Goal: Check status: Check status

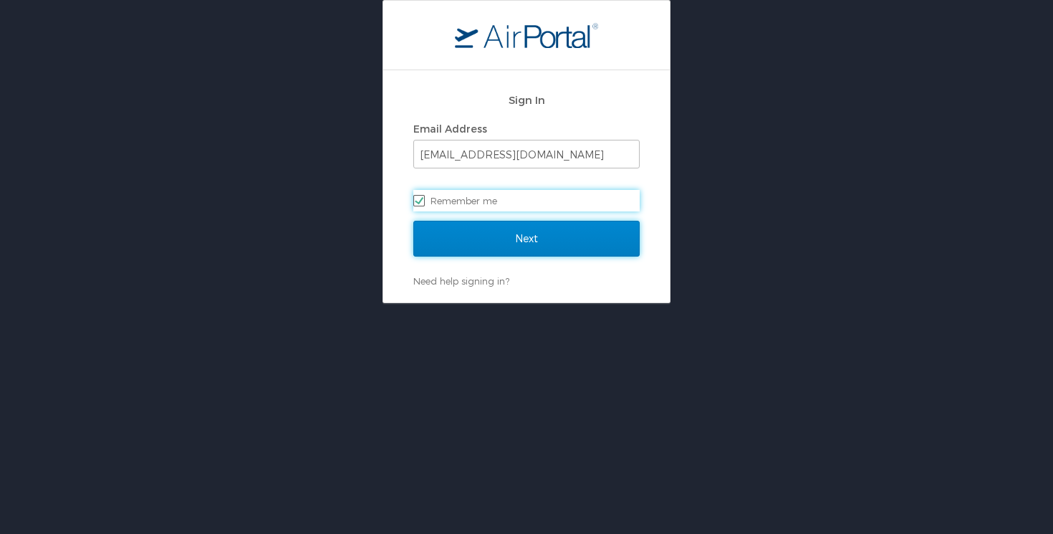
click at [509, 234] on input "Next" at bounding box center [526, 239] width 226 height 36
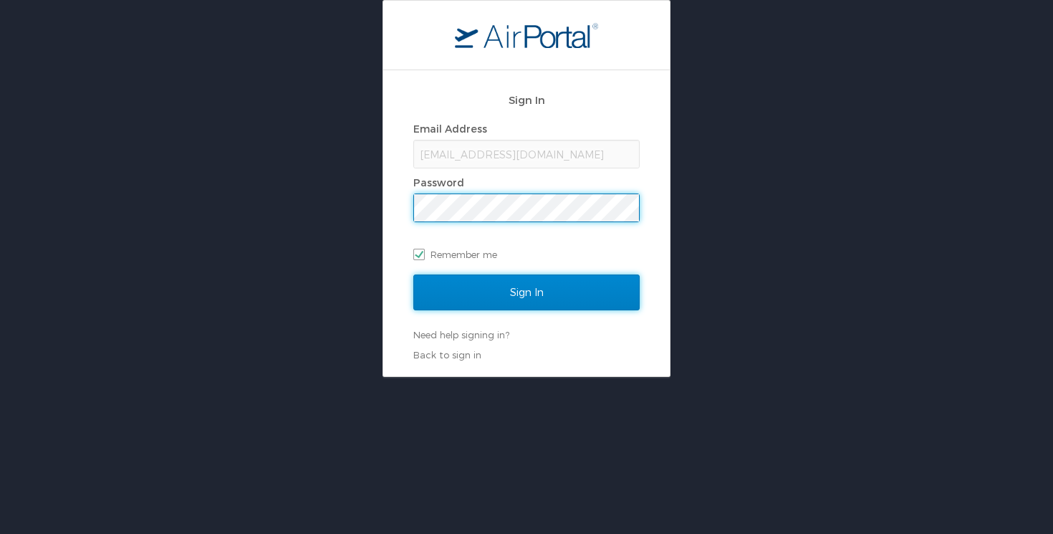
click at [525, 294] on input "Sign In" at bounding box center [526, 292] width 226 height 36
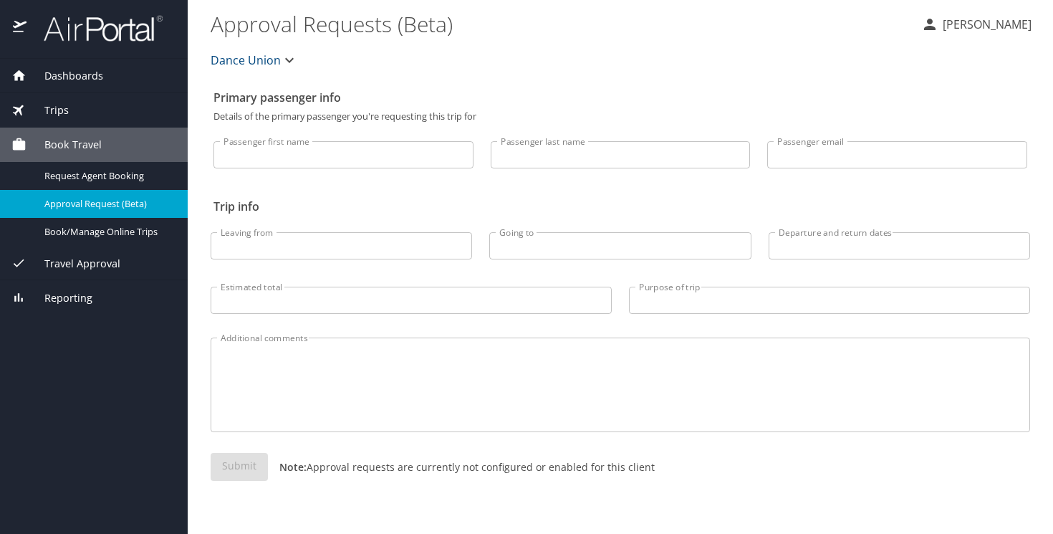
click at [105, 75] on div "Dashboards" at bounding box center [93, 76] width 165 height 16
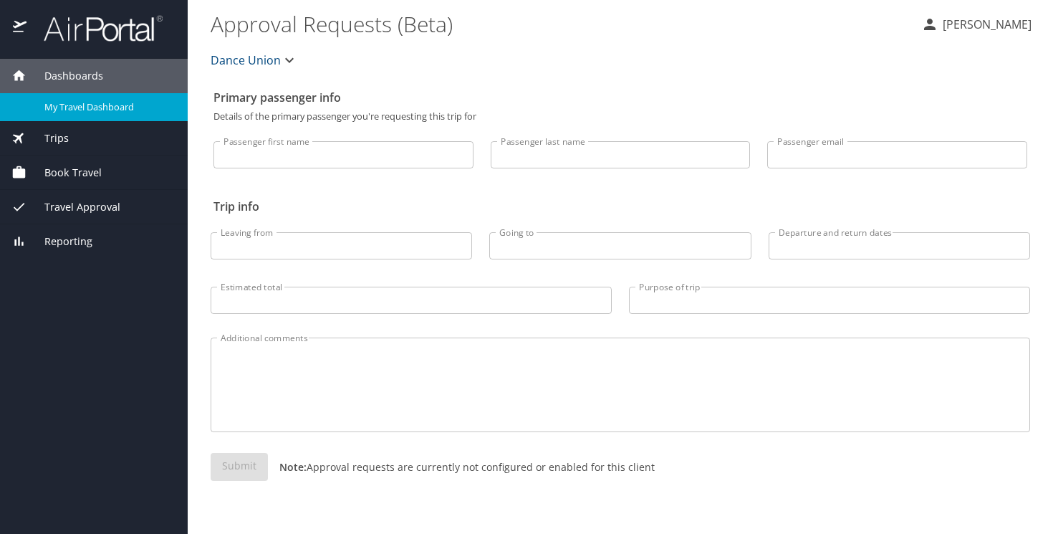
click at [105, 110] on span "My Travel Dashboard" at bounding box center [107, 107] width 126 height 14
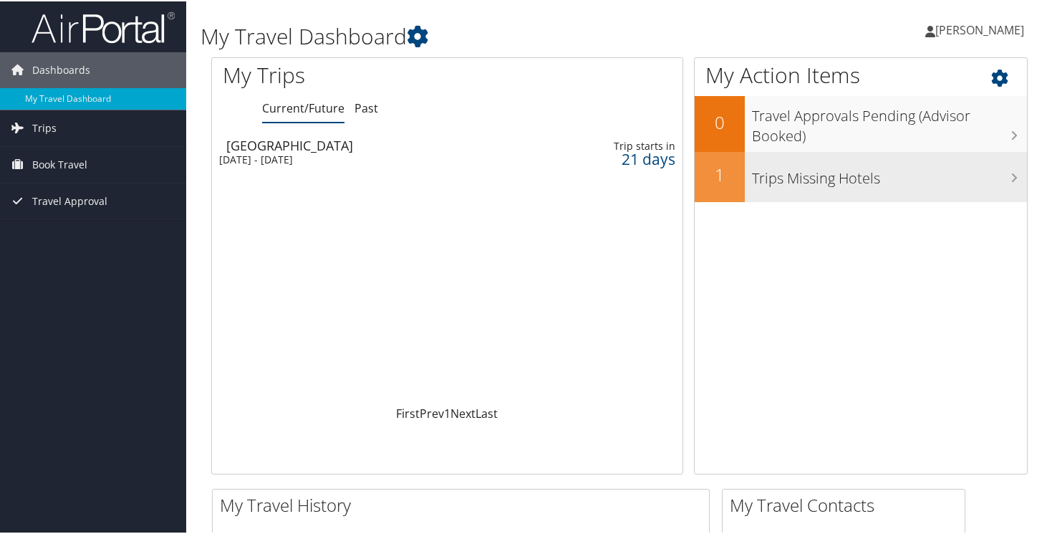
click at [1001, 174] on h3 "Trips Missing Hotels" at bounding box center [889, 173] width 275 height 27
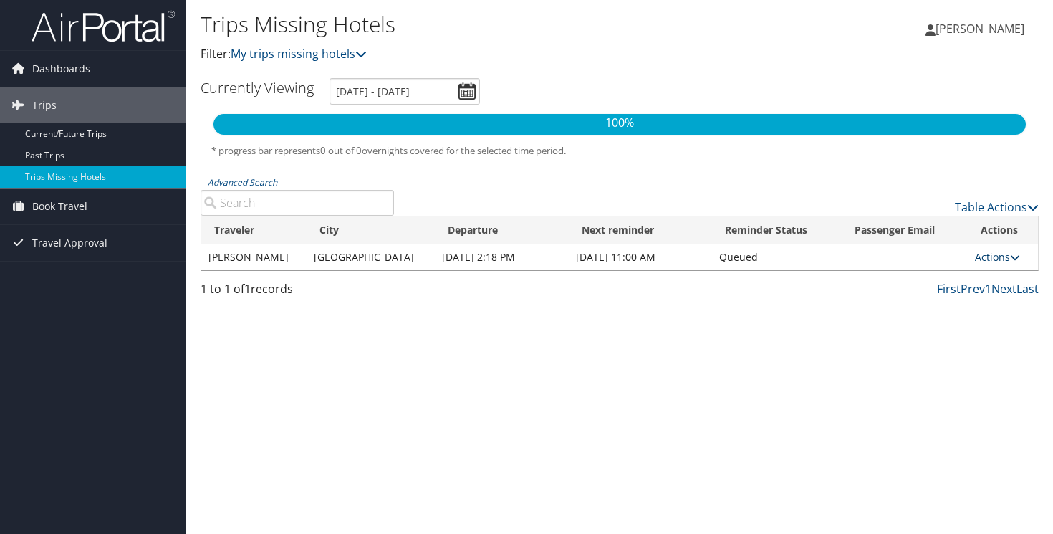
click at [1000, 257] on link "Actions" at bounding box center [997, 257] width 45 height 14
click at [1010, 256] on icon at bounding box center [1015, 257] width 10 height 10
click at [985, 299] on link "View Itinerary" at bounding box center [960, 303] width 99 height 24
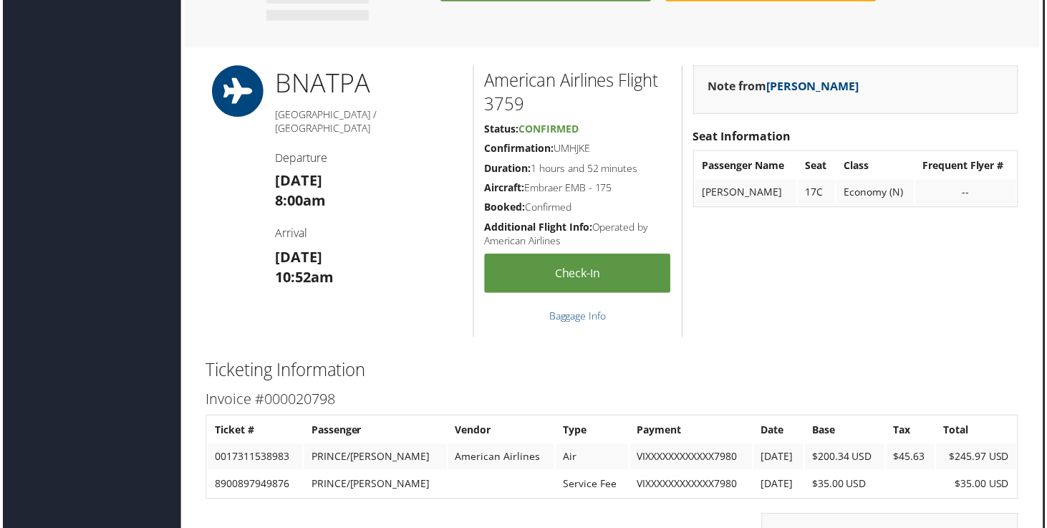
scroll to position [893, 7]
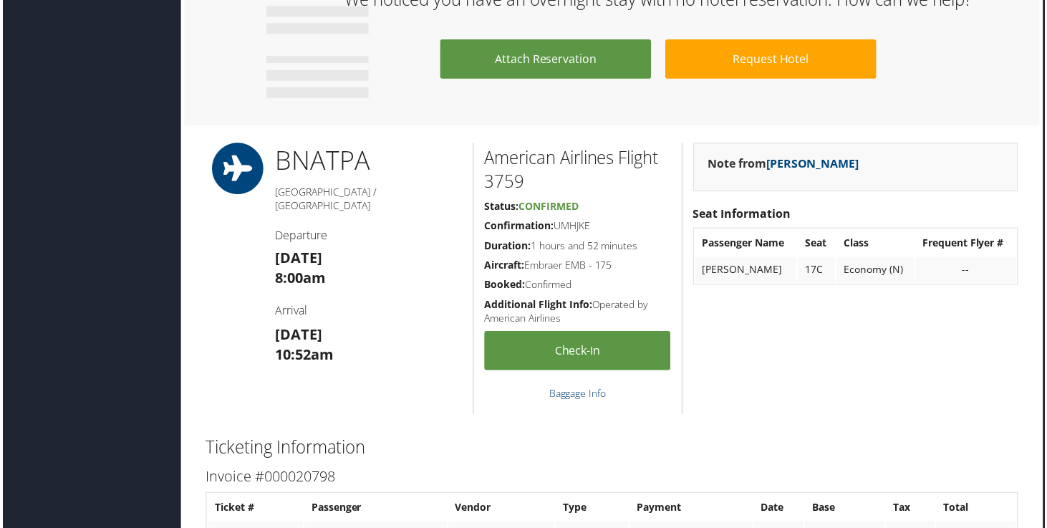
click at [563, 392] on link "Baggage Info" at bounding box center [578, 395] width 57 height 14
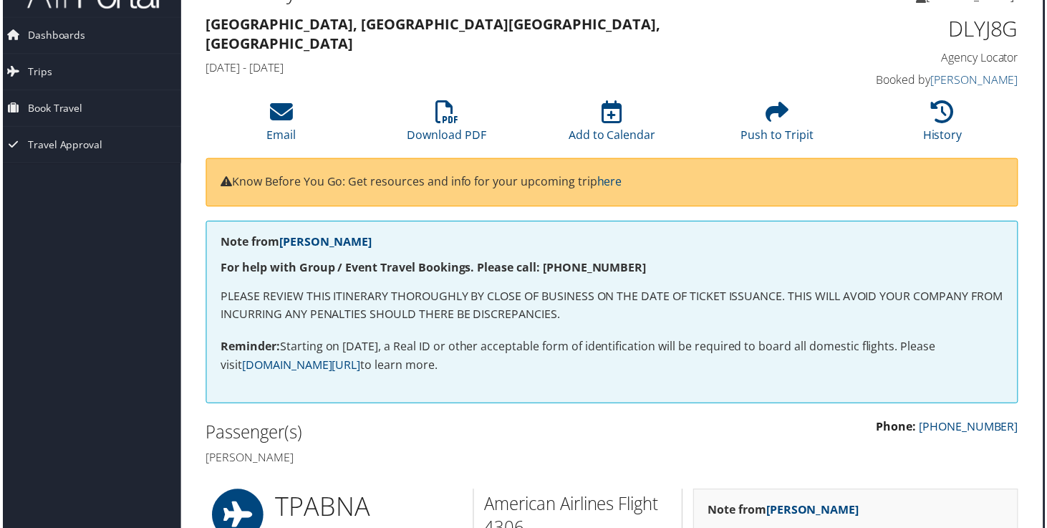
scroll to position [0, 7]
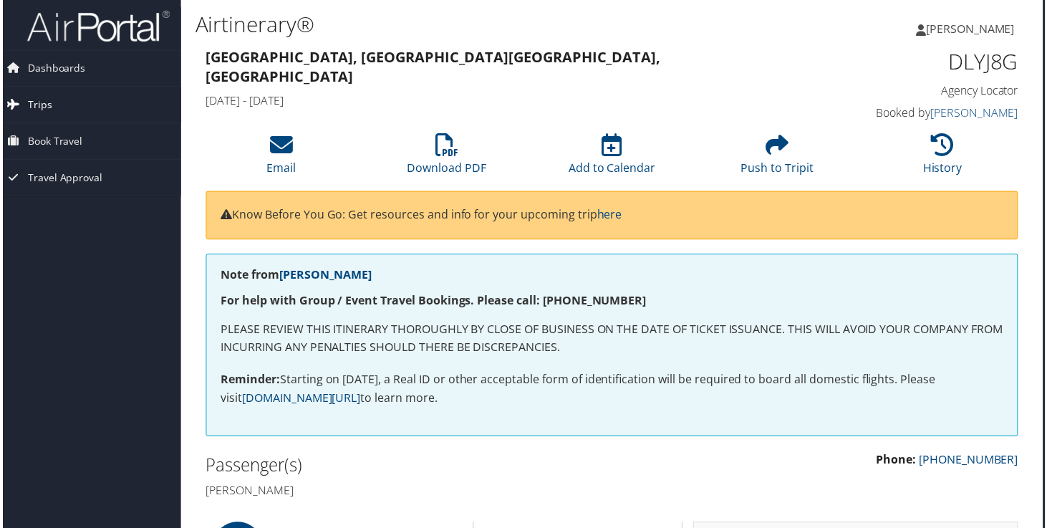
click at [85, 100] on link "Trips" at bounding box center [86, 105] width 186 height 36
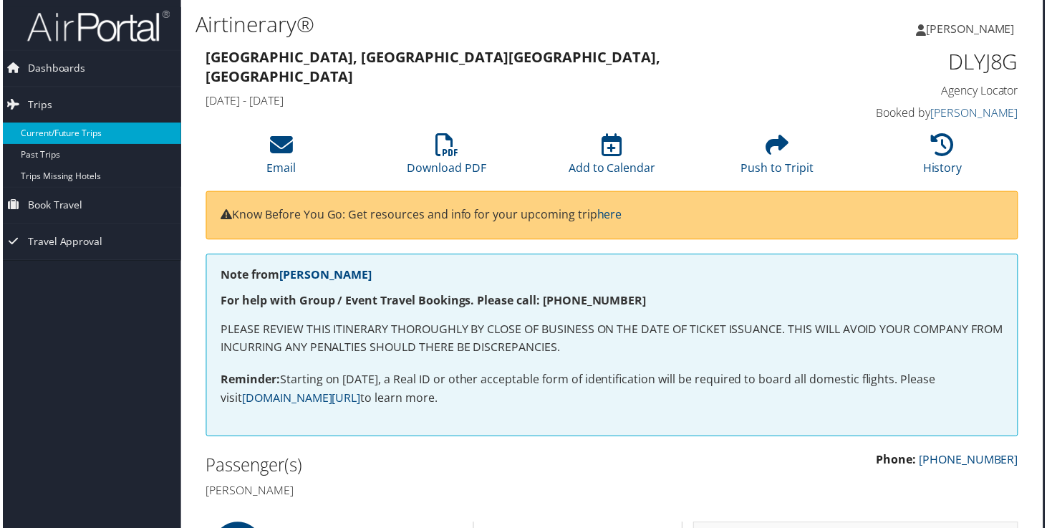
click at [81, 130] on link "Current/Future Trips" at bounding box center [86, 133] width 186 height 21
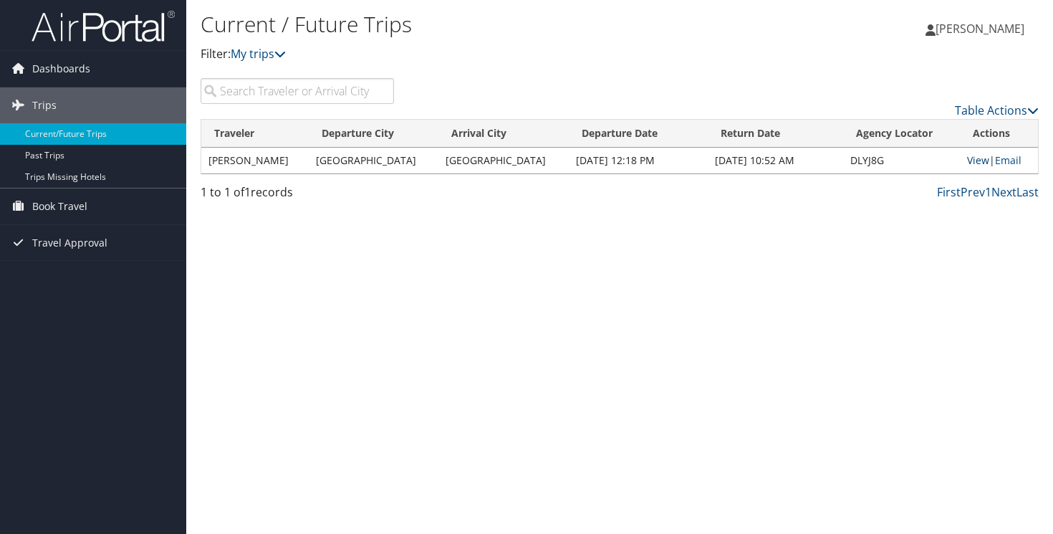
click at [969, 166] on link "View" at bounding box center [978, 160] width 22 height 14
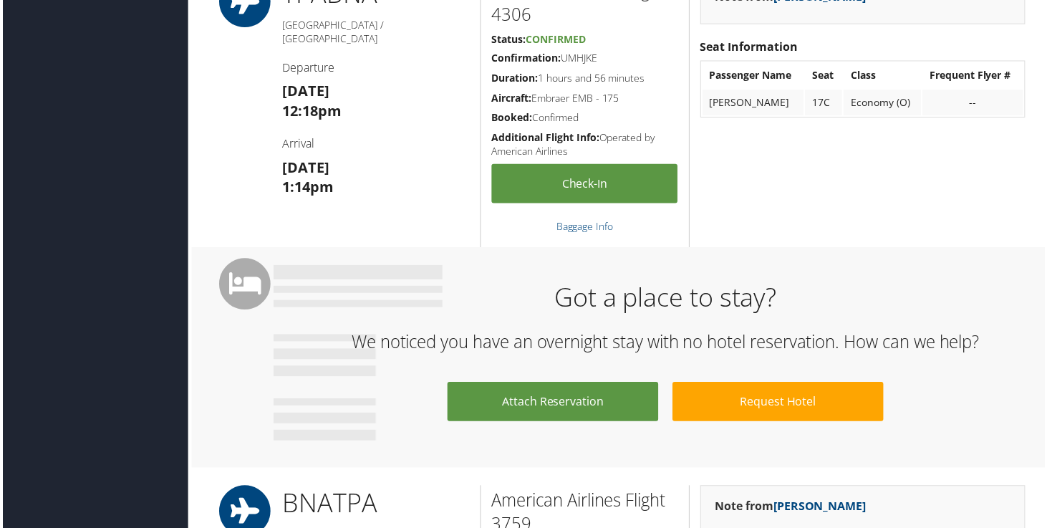
scroll to position [547, 0]
